Goal: Obtain resource: Download file/media

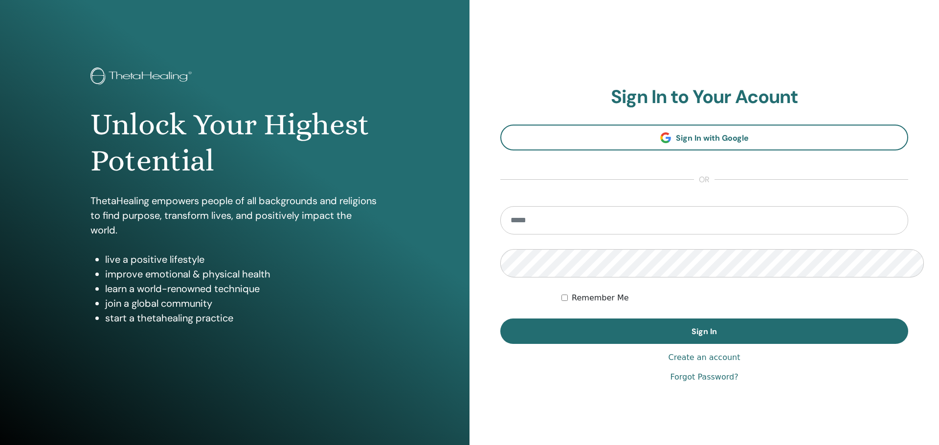
click at [589, 206] on input "email" at bounding box center [704, 220] width 408 height 28
type input "**********"
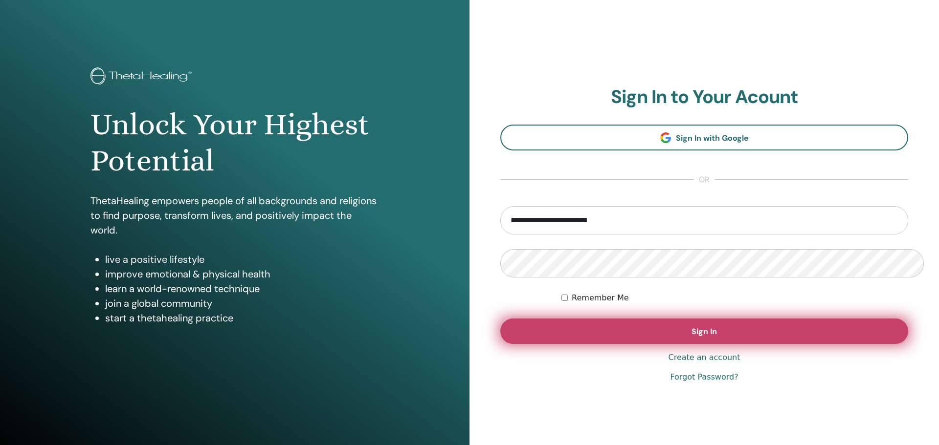
click at [612, 319] on button "Sign In" at bounding box center [704, 331] width 408 height 25
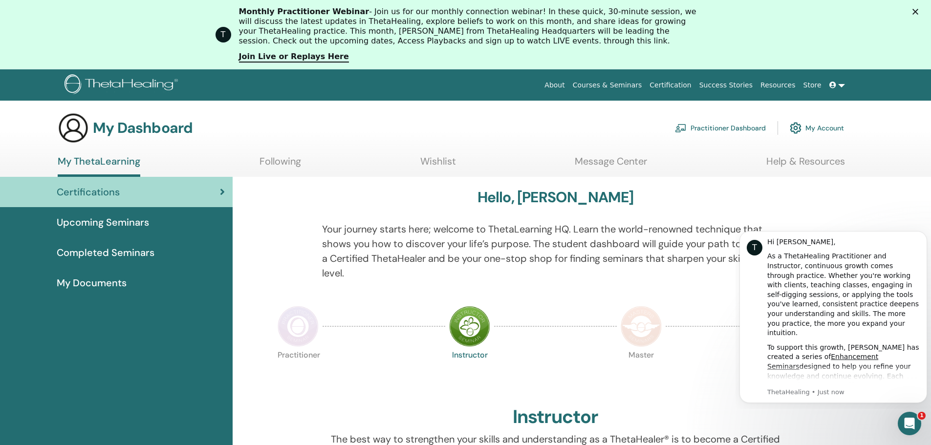
click at [901, 170] on section "My Dashboard Practitioner Dashboard My Account My ThetaLearning Following Wishl…" at bounding box center [465, 144] width 931 height 65
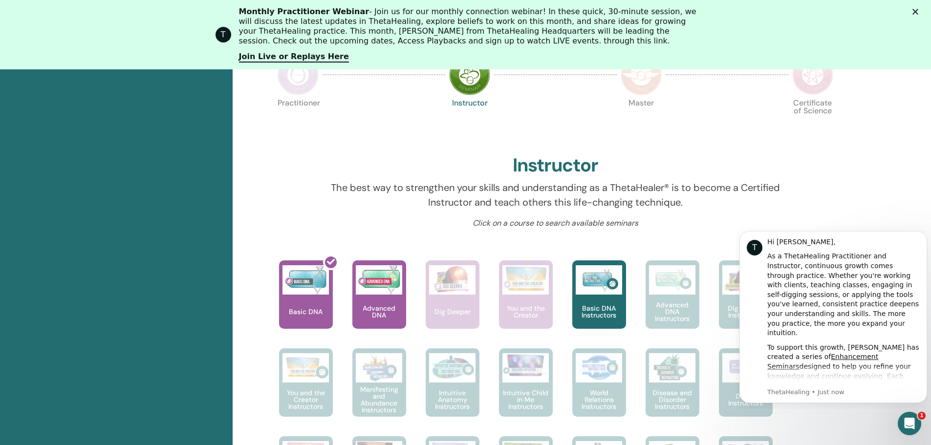
scroll to position [270, 0]
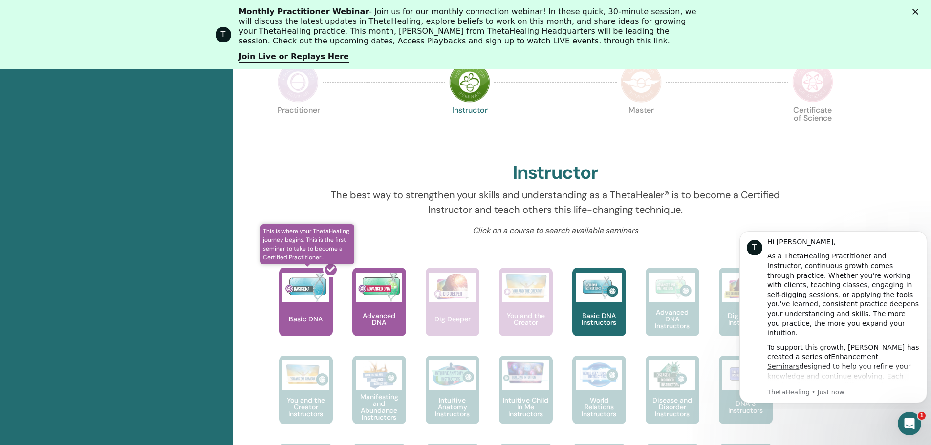
click at [299, 262] on div at bounding box center [312, 306] width 54 height 88
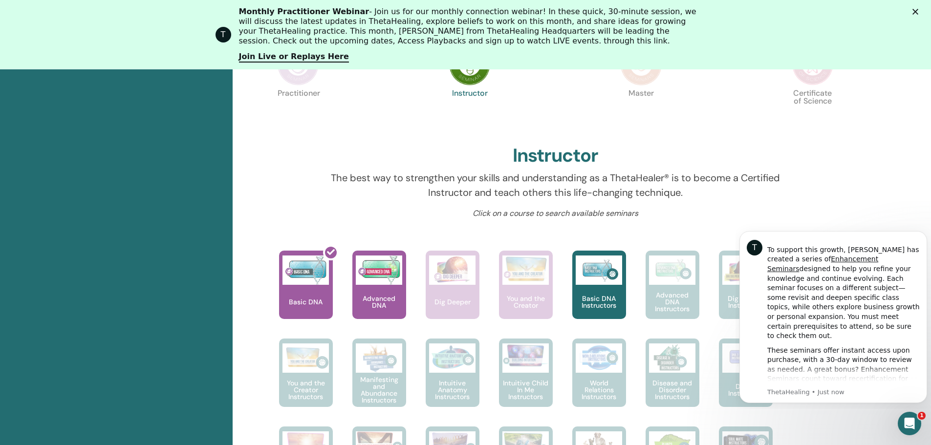
scroll to position [319, 0]
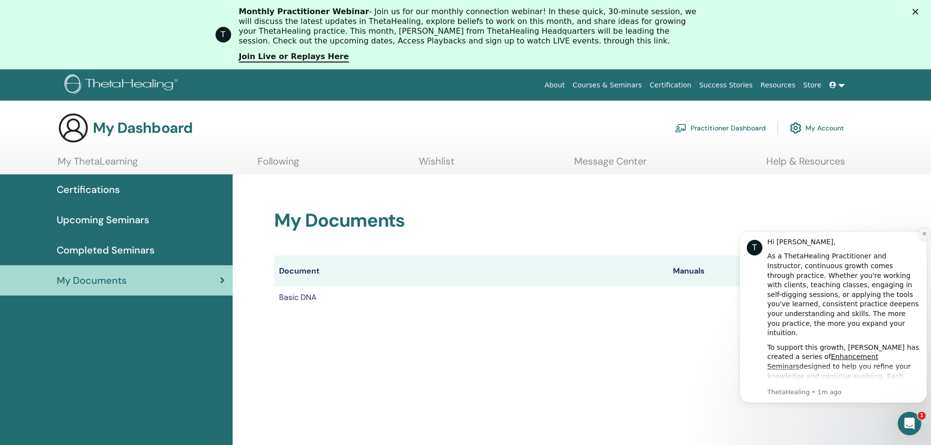
click at [923, 235] on icon "Dismiss notification" at bounding box center [924, 233] width 5 height 5
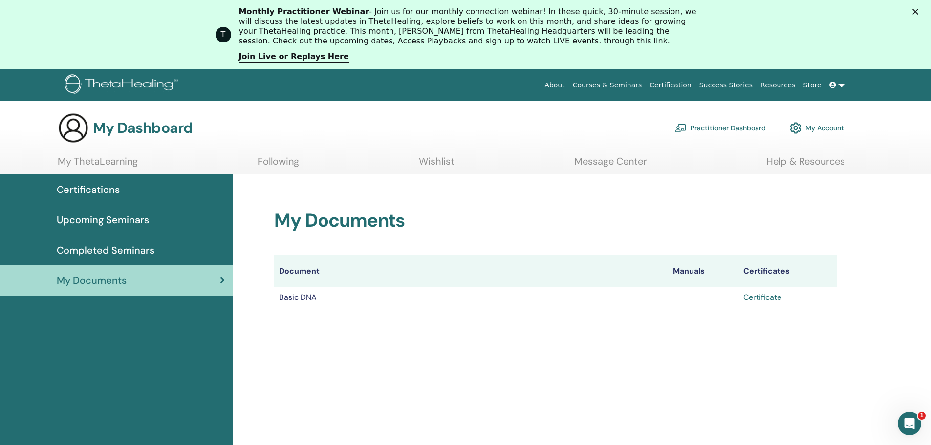
click at [766, 292] on link "Certificate" at bounding box center [763, 297] width 38 height 10
